Goal: Navigation & Orientation: Find specific page/section

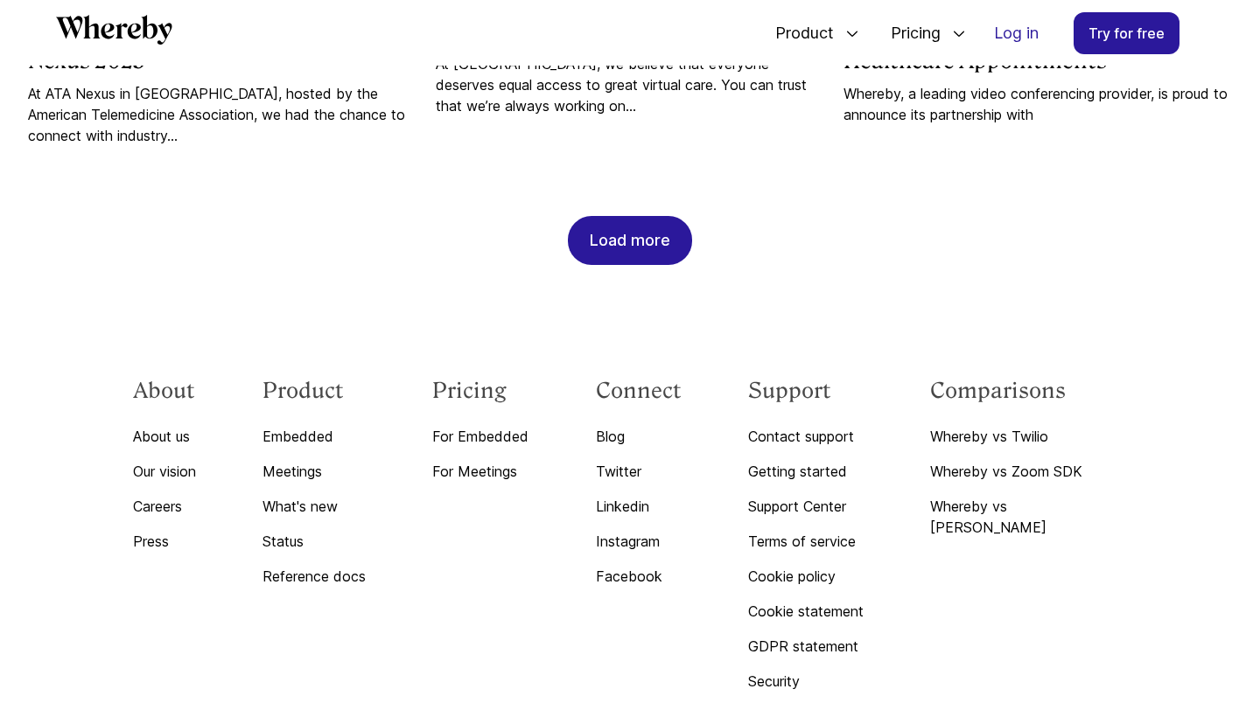
scroll to position [2068, 0]
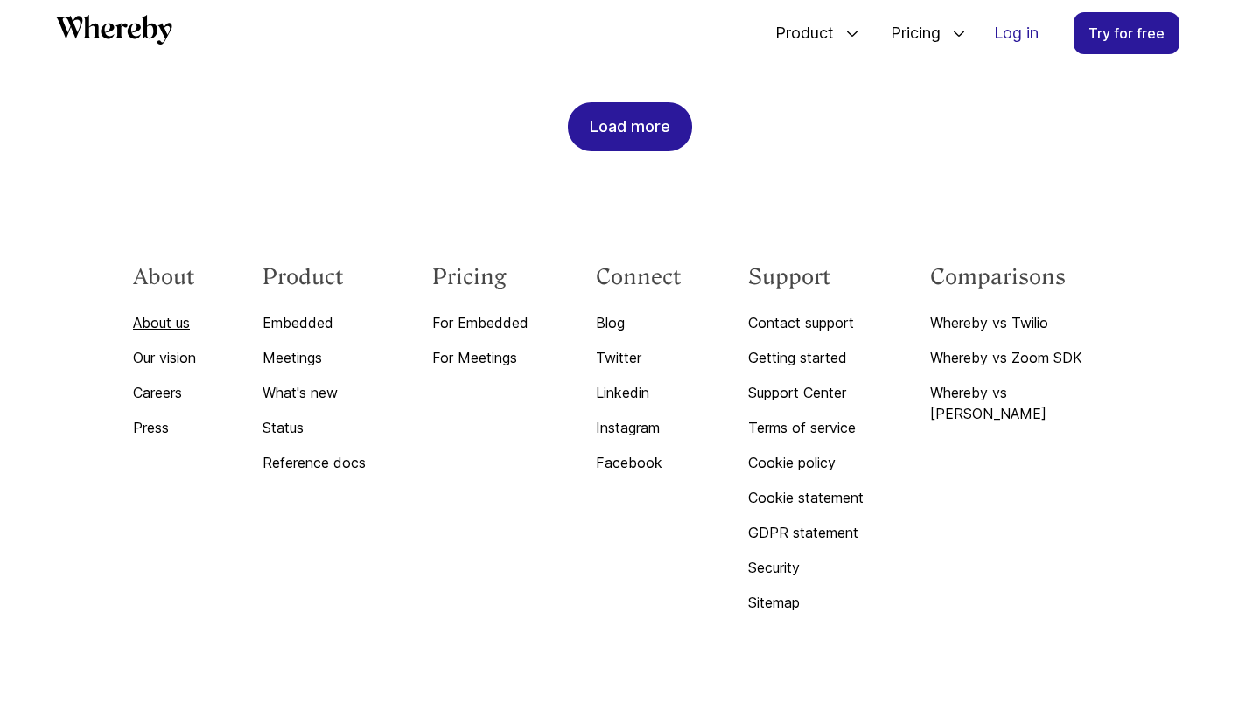
click at [178, 312] on link "About us" at bounding box center [164, 322] width 63 height 21
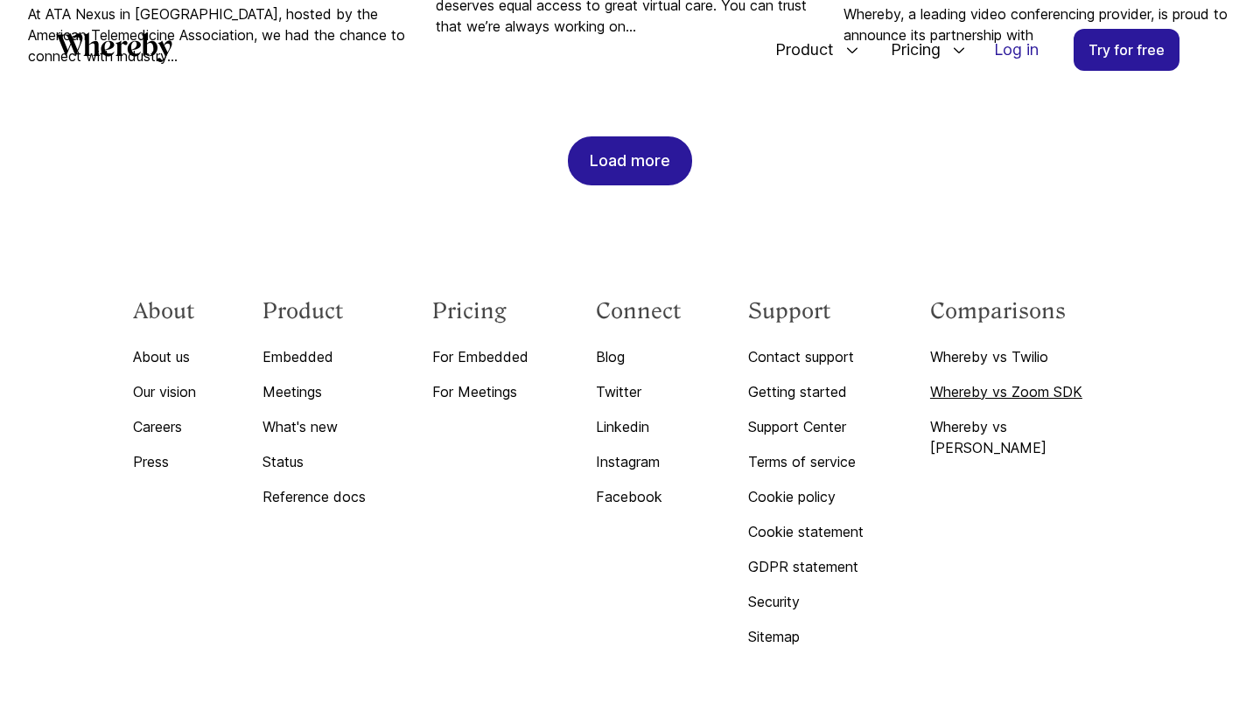
click at [1017, 381] on link "Whereby vs Zoom SDK" at bounding box center [1028, 391] width 197 height 21
